Goal: Communication & Community: Share content

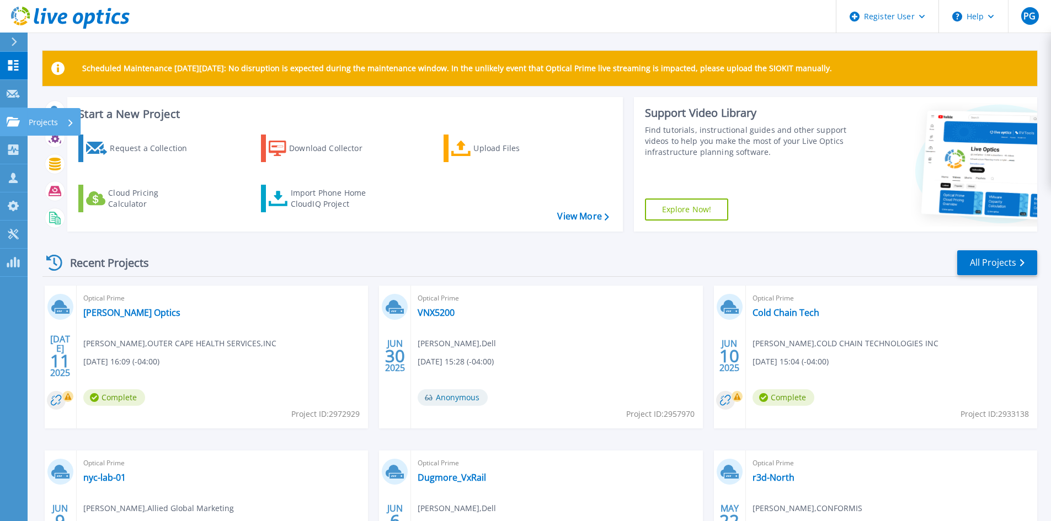
click at [9, 120] on icon at bounding box center [13, 121] width 13 height 9
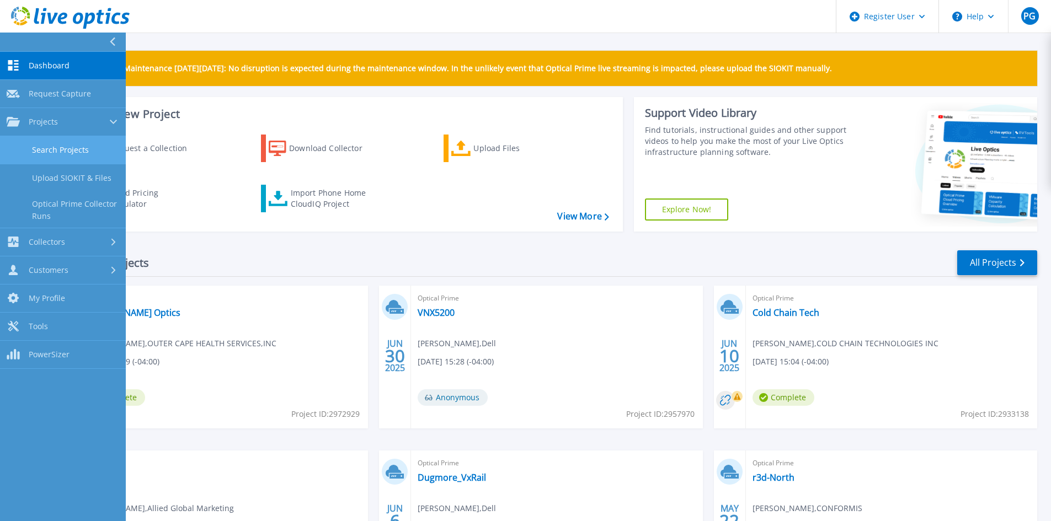
click at [90, 148] on link "Search Projects" at bounding box center [63, 150] width 126 height 28
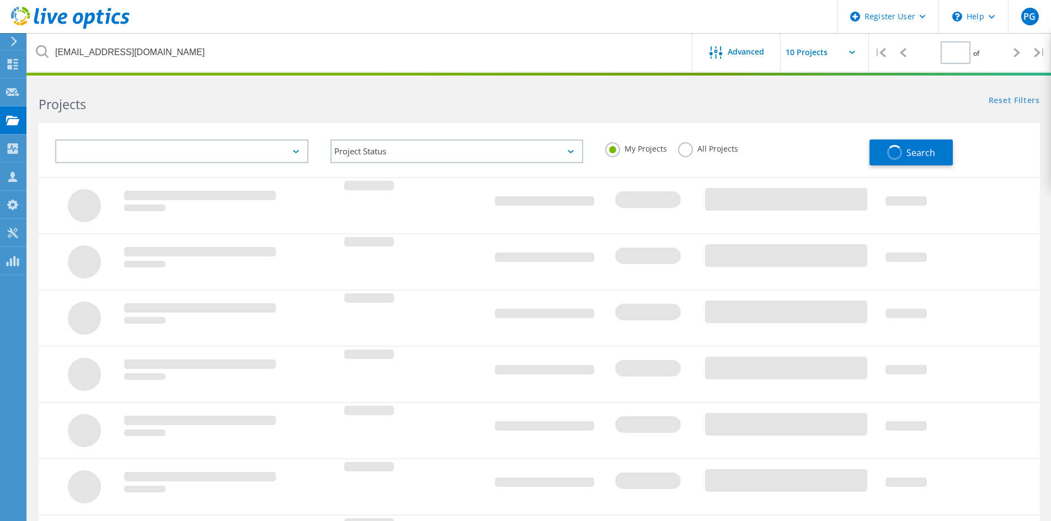
type input "1"
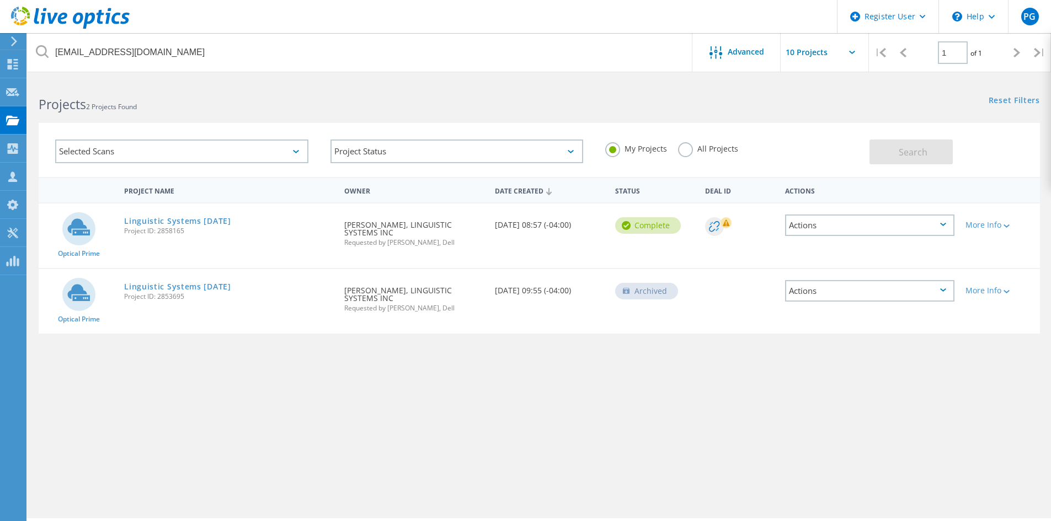
click at [932, 223] on div "Actions" at bounding box center [869, 226] width 169 height 22
click at [914, 236] on div "Share" at bounding box center [869, 234] width 167 height 17
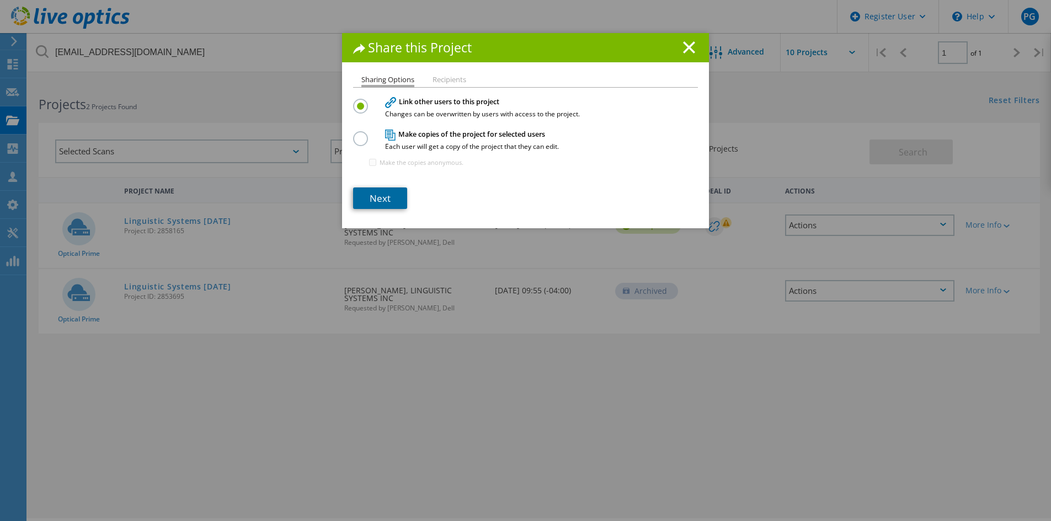
click at [377, 198] on link "Next" at bounding box center [380, 199] width 54 height 22
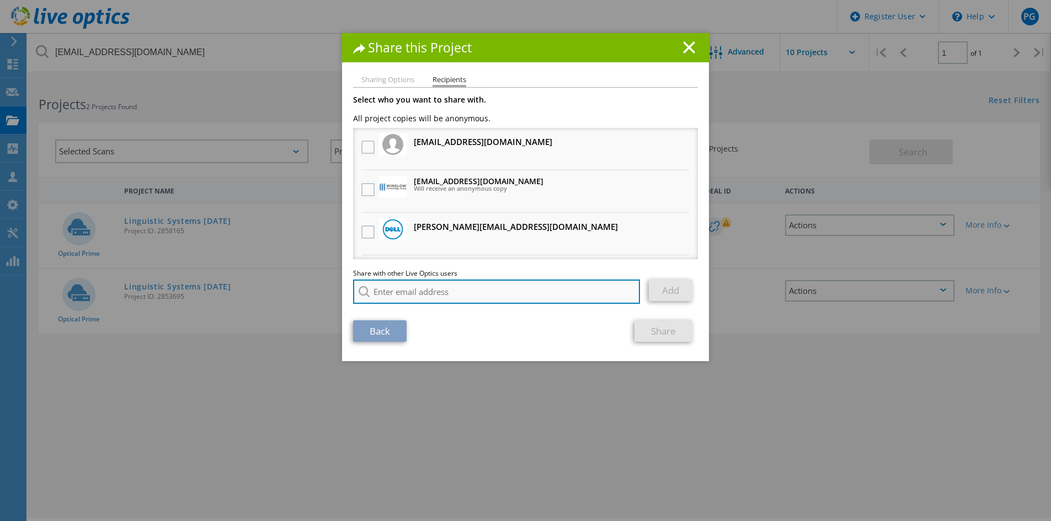
drag, startPoint x: 419, startPoint y: 286, endPoint x: 409, endPoint y: 284, distance: 10.2
click at [419, 286] on input "search" at bounding box center [496, 292] width 287 height 24
click at [450, 298] on input "jim cr" at bounding box center [496, 292] width 287 height 24
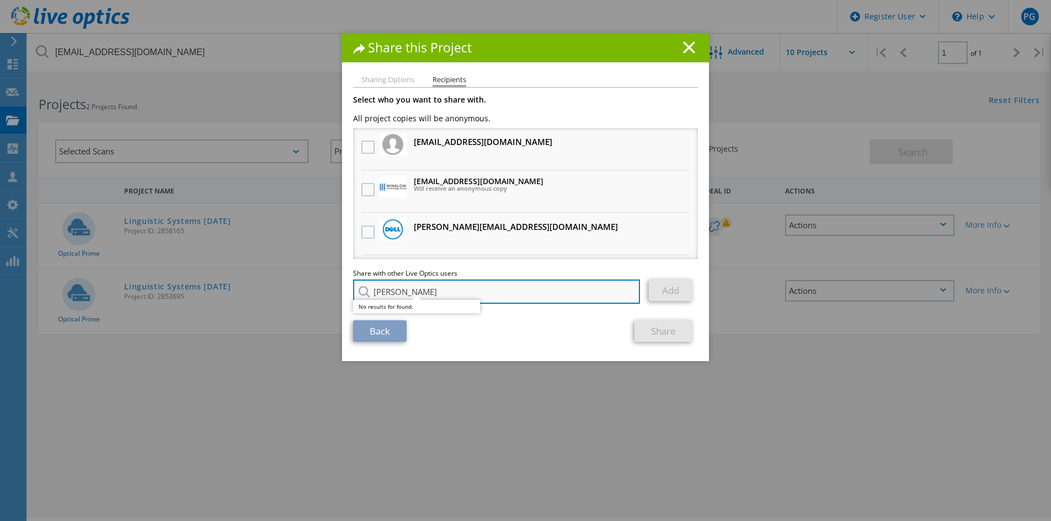
paste input "Jim Cranshaw <jcranshaw@redesign-group.com>"
type input "Jim Cranshaw <jcranshaw@redesign-group.com>"
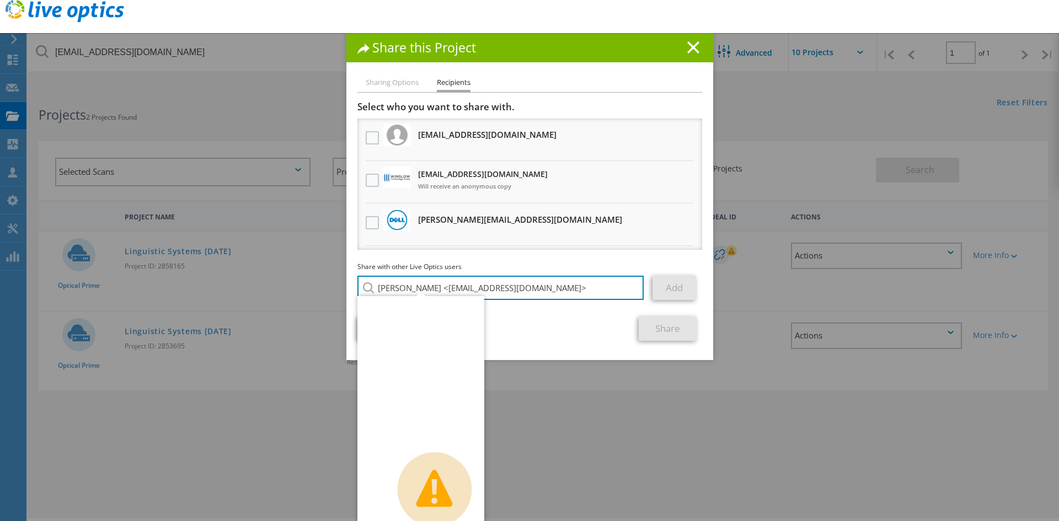
drag, startPoint x: 432, startPoint y: 289, endPoint x: 335, endPoint y: 294, distance: 97.2
click at [335, 294] on div "Share this Project Sharing Options Recipients Link other users to this project …" at bounding box center [529, 260] width 1059 height 455
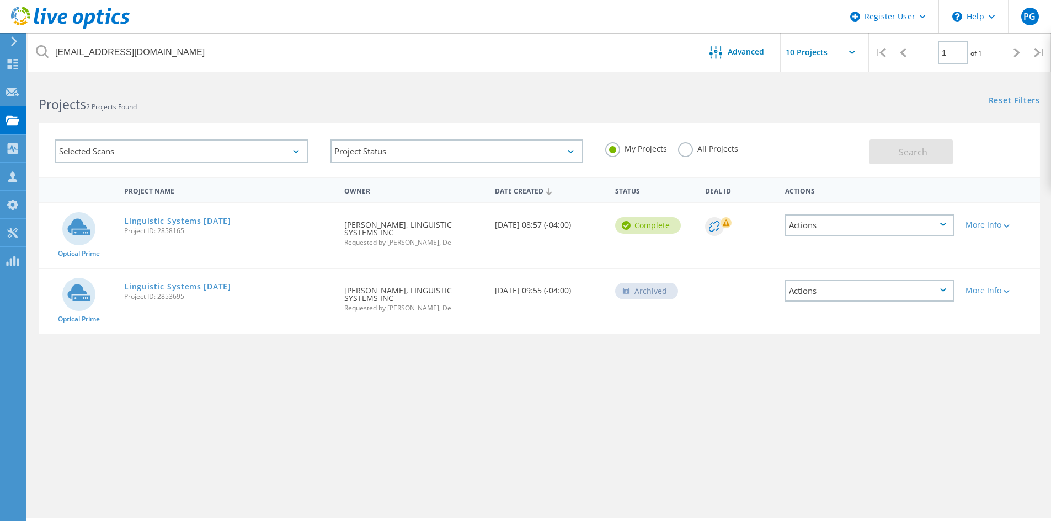
click at [169, 228] on span "Project ID: 2858165" at bounding box center [228, 231] width 209 height 7
click at [181, 218] on link "Linguistic Systems 4.14.2025" at bounding box center [177, 221] width 107 height 8
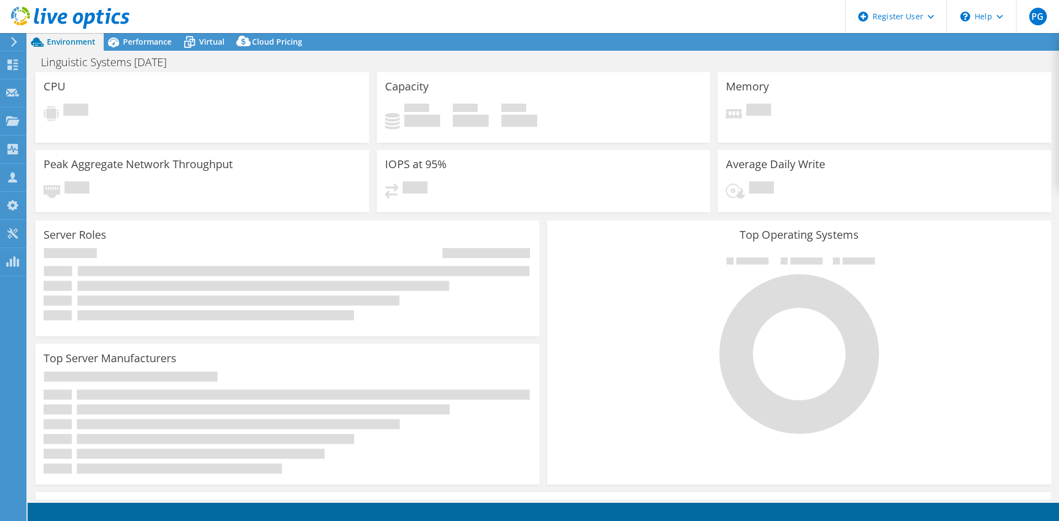
select select "USD"
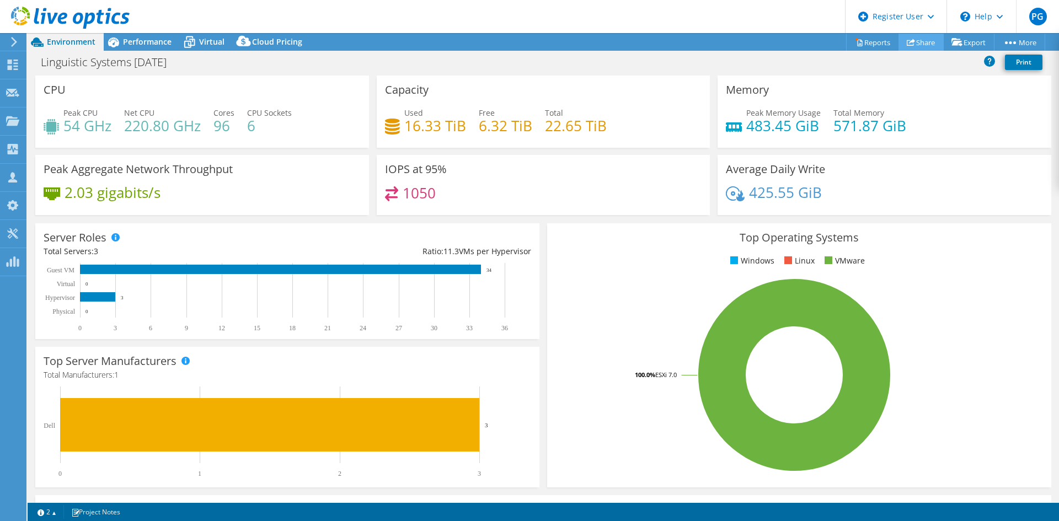
click at [915, 42] on link "Share" at bounding box center [921, 42] width 45 height 17
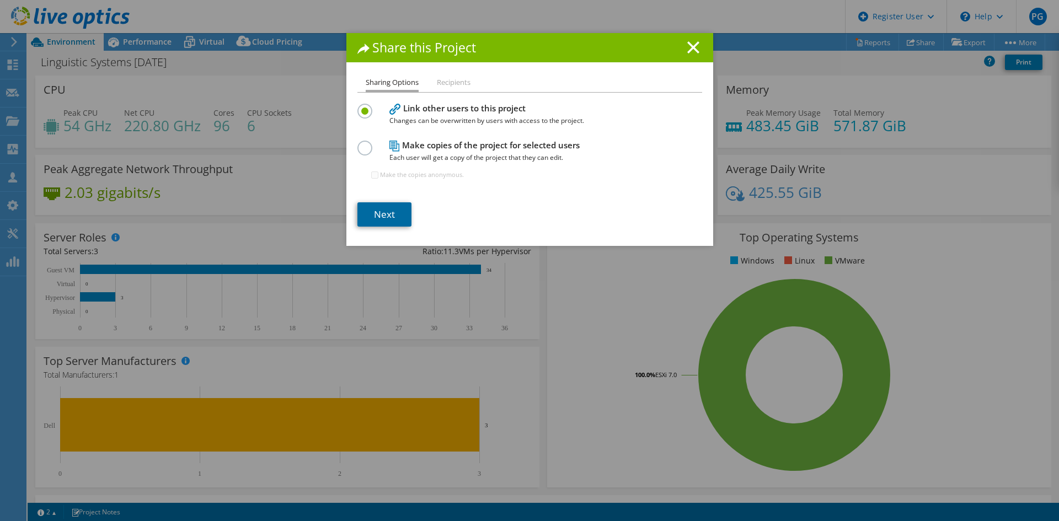
click at [379, 215] on link "Next" at bounding box center [385, 214] width 54 height 24
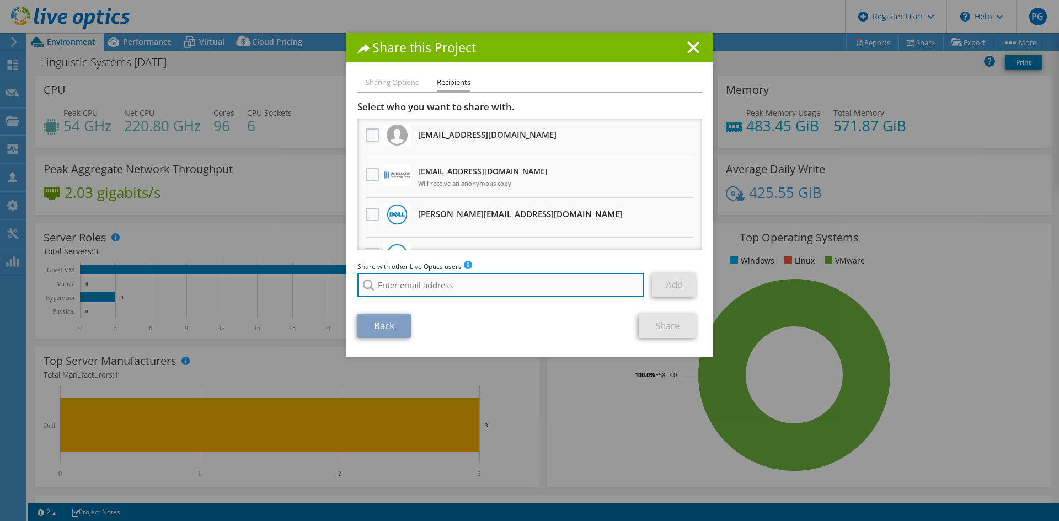
click at [396, 282] on input "search" at bounding box center [501, 285] width 287 height 24
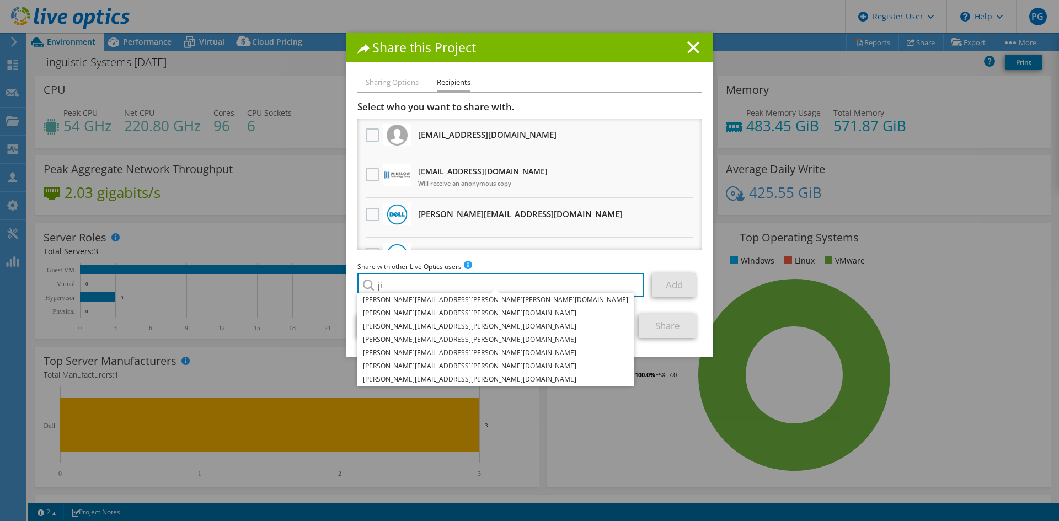
type input "j"
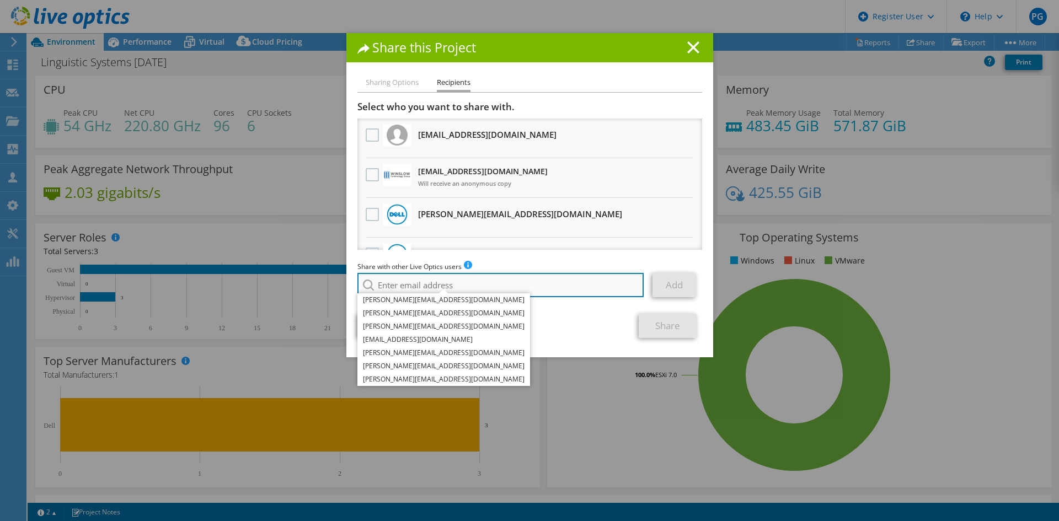
paste input "Jim Cranshaw <jcranshaw@redesign-group.com>"
type input "Jim Cranshaw <jcranshaw@redesign-group.com>"
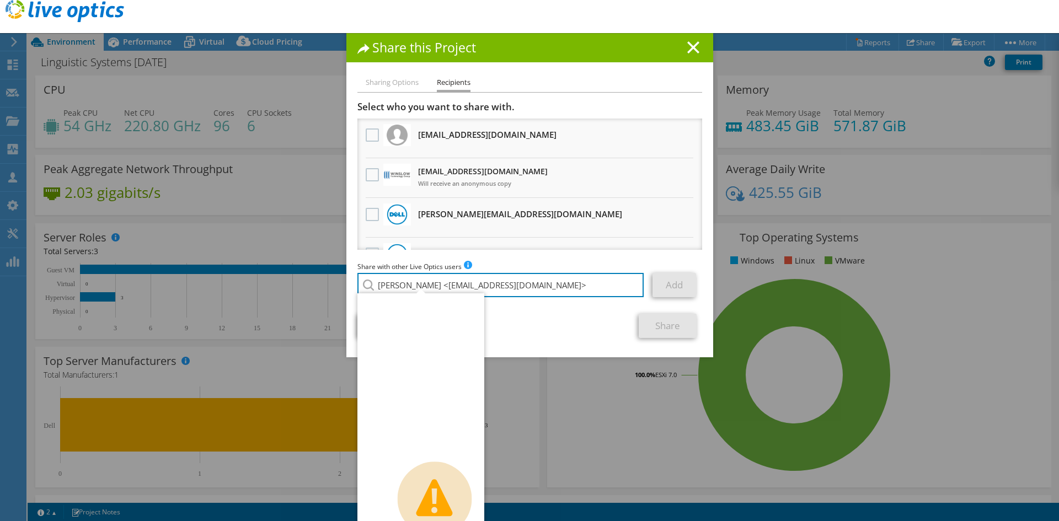
drag, startPoint x: 432, startPoint y: 285, endPoint x: 319, endPoint y: 287, distance: 112.6
click at [320, 287] on div "Share this Project Sharing Options Recipients Link other users to this project …" at bounding box center [529, 260] width 1059 height 455
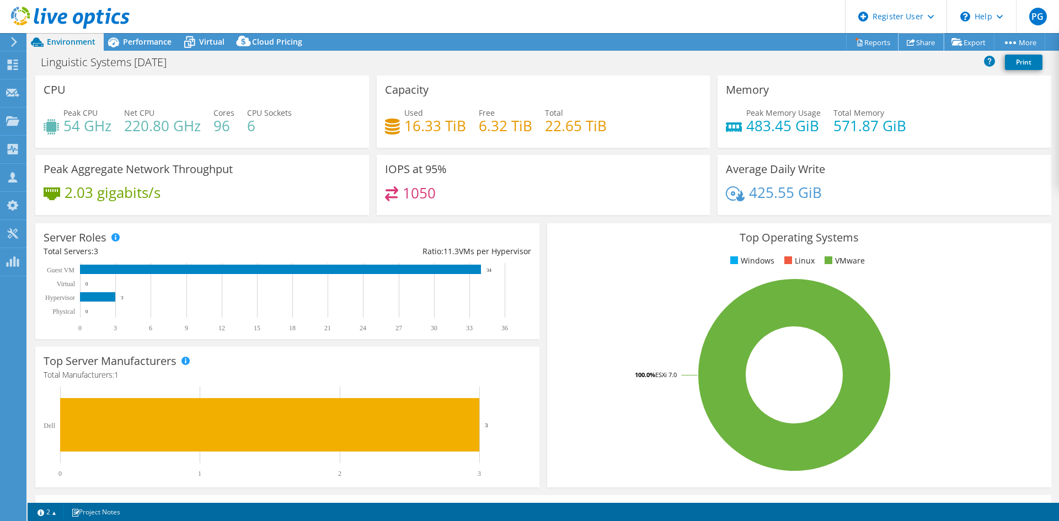
click at [914, 41] on link "Share" at bounding box center [921, 42] width 45 height 17
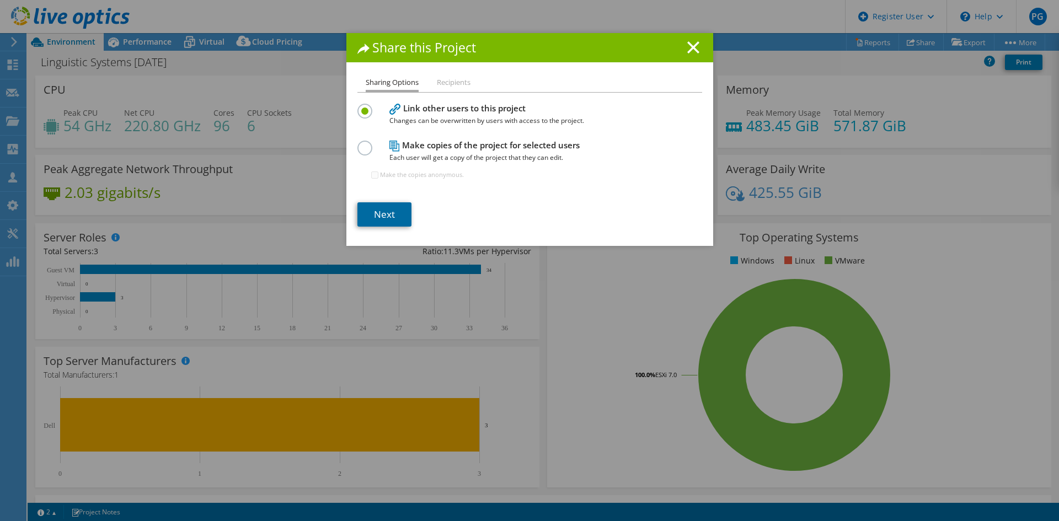
click at [381, 215] on link "Next" at bounding box center [385, 214] width 54 height 24
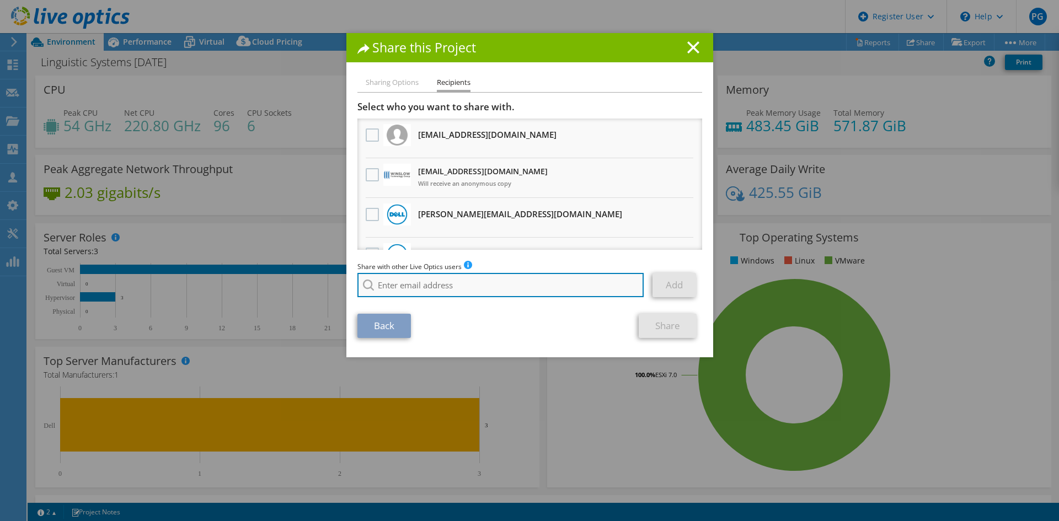
click at [386, 284] on input "search" at bounding box center [501, 285] width 287 height 24
paste input "jcranshaw@redesign-group.com"
type input "jcranshaw@redesign-group.com"
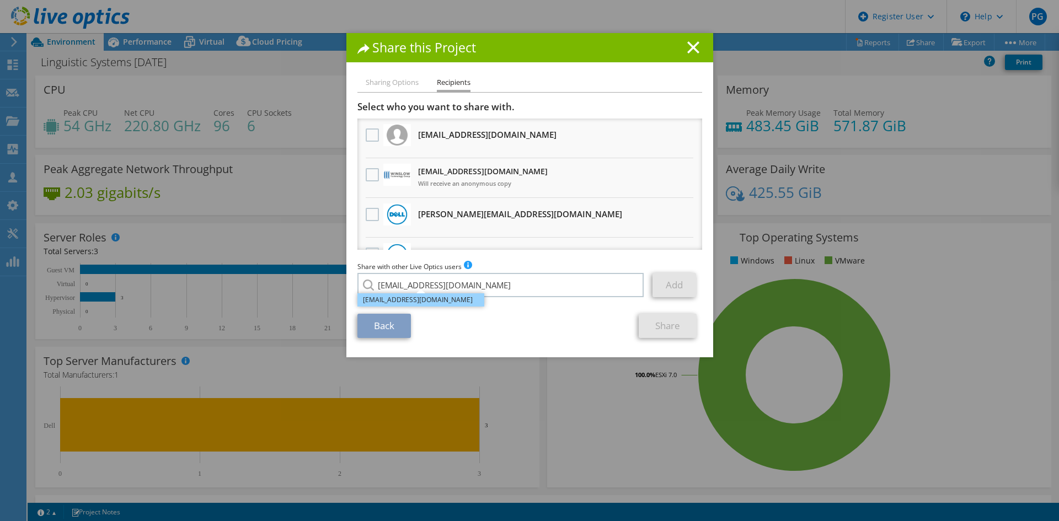
click at [419, 302] on li "jcranshaw@redesign-group.com" at bounding box center [421, 300] width 127 height 13
click at [681, 279] on link "Add" at bounding box center [675, 285] width 44 height 24
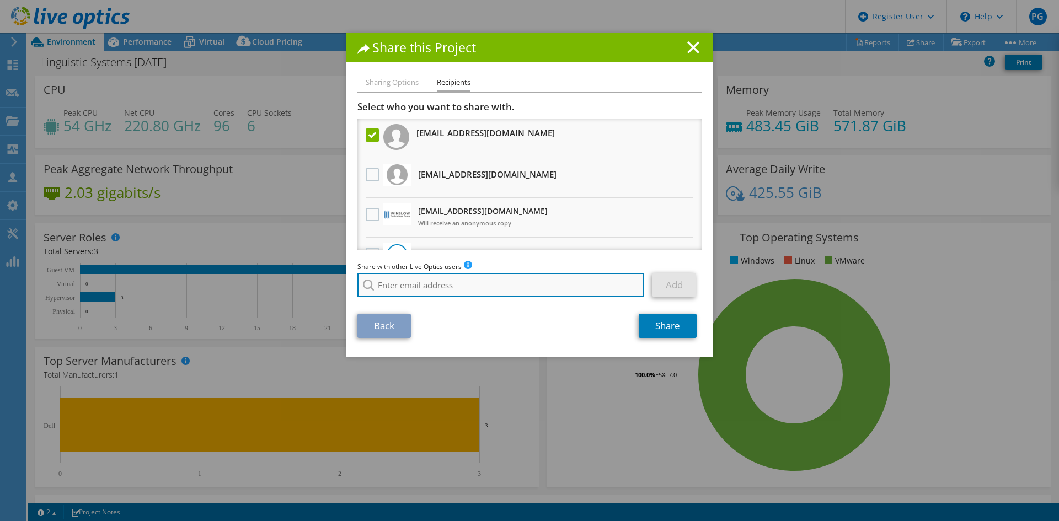
click at [477, 290] on input "search" at bounding box center [501, 285] width 287 height 24
drag, startPoint x: 431, startPoint y: 288, endPoint x: 378, endPoint y: 287, distance: 53.0
click at [378, 287] on input "brian higgins" at bounding box center [501, 285] width 287 height 24
click at [390, 312] on li "bhiggins@redesign-group.com" at bounding box center [421, 306] width 127 height 13
type input "bhiggins@redesign-group.com"
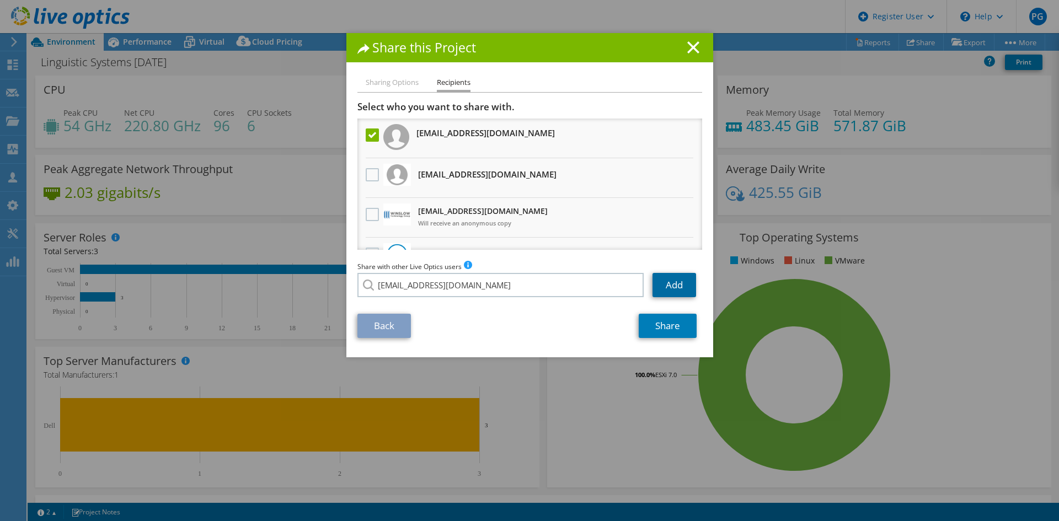
click at [677, 281] on link "Add" at bounding box center [675, 285] width 44 height 24
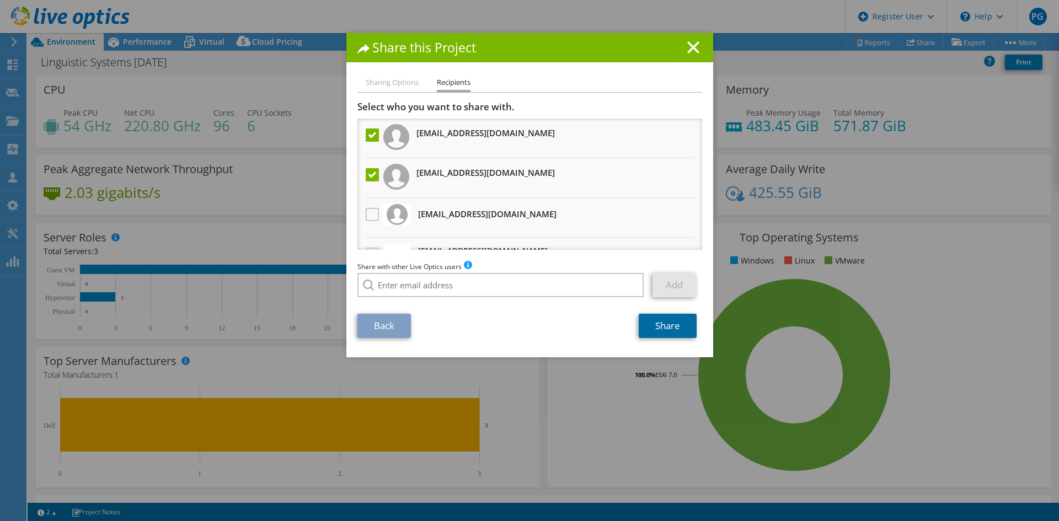
click at [672, 327] on link "Share" at bounding box center [668, 326] width 58 height 24
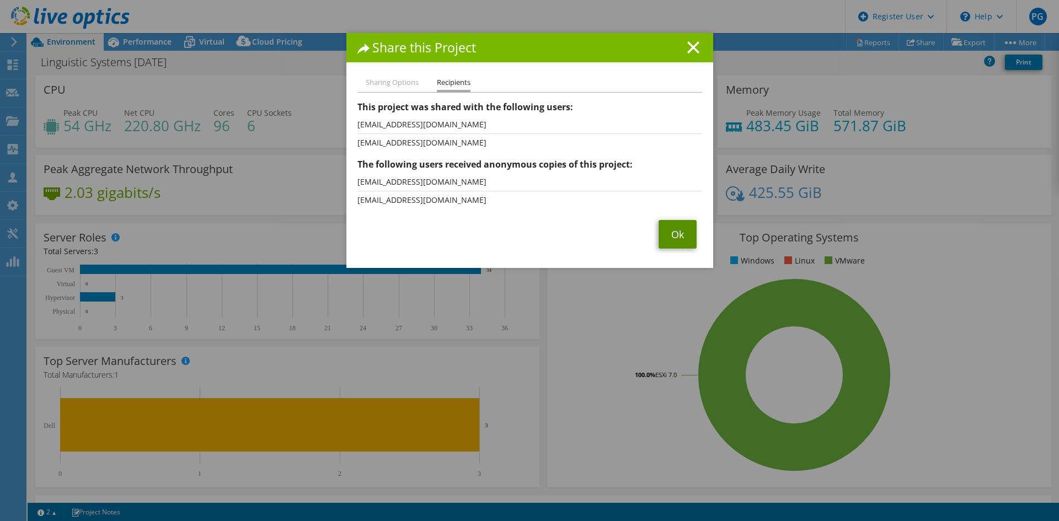
click at [666, 233] on link "Ok" at bounding box center [678, 234] width 38 height 29
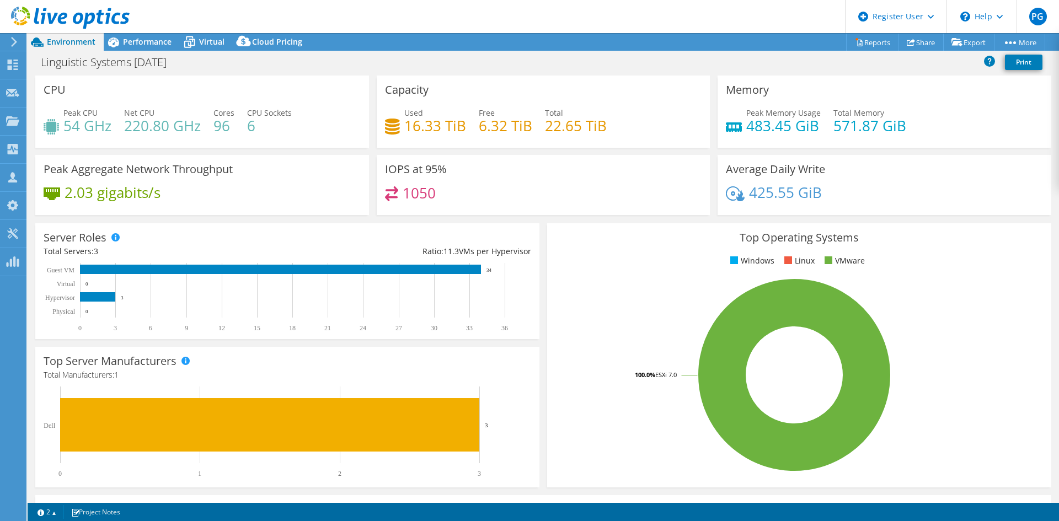
select select "USD"
